Goal: Information Seeking & Learning: Learn about a topic

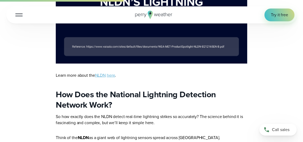
scroll to position [625, 0]
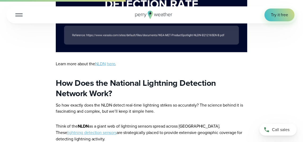
click at [102, 63] on link "NLDN" at bounding box center [100, 64] width 11 height 6
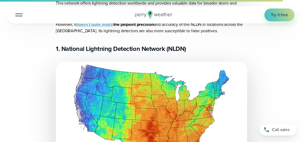
scroll to position [2656, 0]
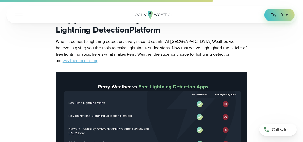
scroll to position [1487, 0]
